Goal: Transaction & Acquisition: Purchase product/service

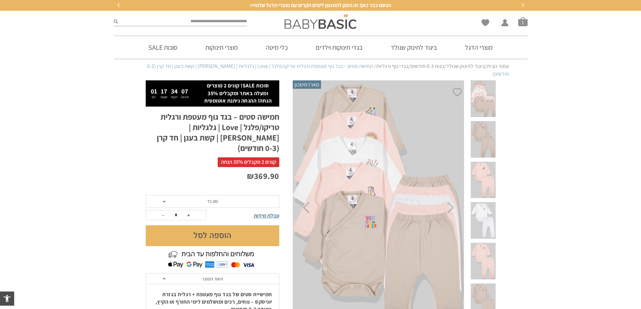
click at [225, 195] on span "סוג בד" at bounding box center [213, 201] width 134 height 13
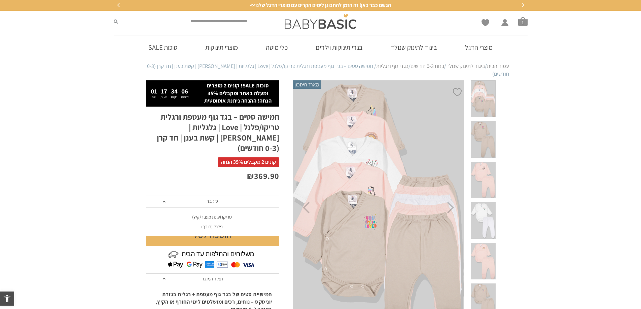
click at [219, 224] on div "פלנל (חורף)" at bounding box center [212, 227] width 134 height 6
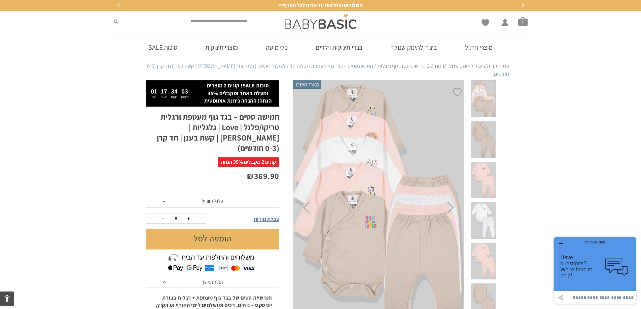
click at [264, 216] on span "טבלת מידות" at bounding box center [267, 219] width 26 height 7
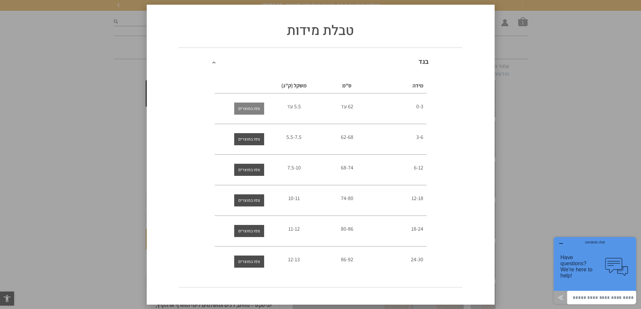
click at [257, 107] on span "צפו במוצרים" at bounding box center [249, 109] width 22 height 12
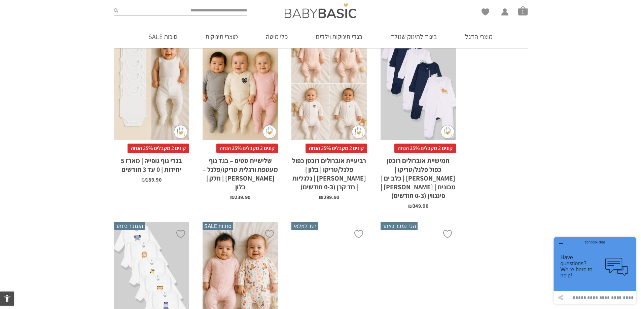
scroll to position [370, 0]
